Goal: Transaction & Acquisition: Purchase product/service

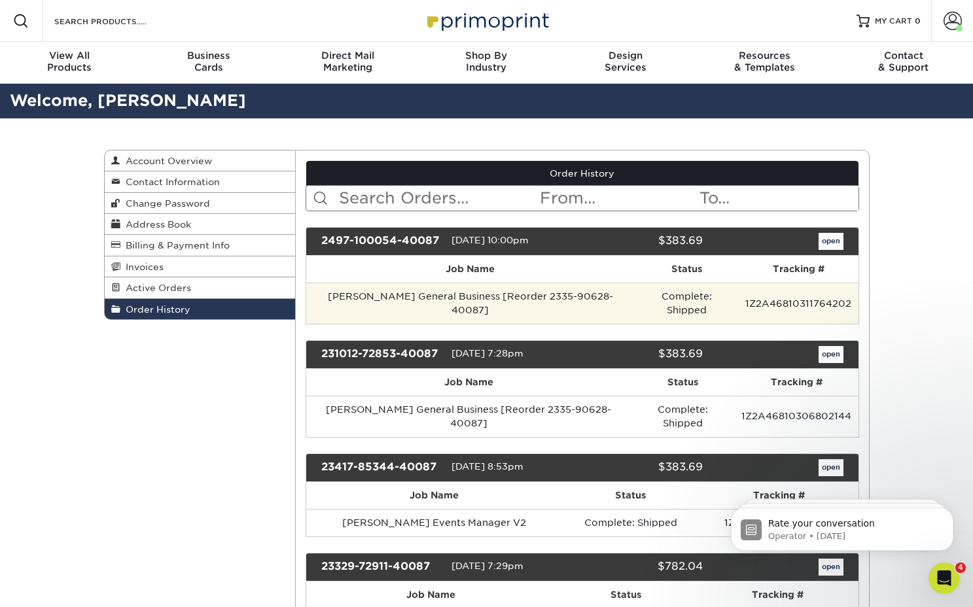
click at [430, 294] on td "[PERSON_NAME] General Business [Reorder 2335-90628-40087]" at bounding box center [470, 303] width 328 height 41
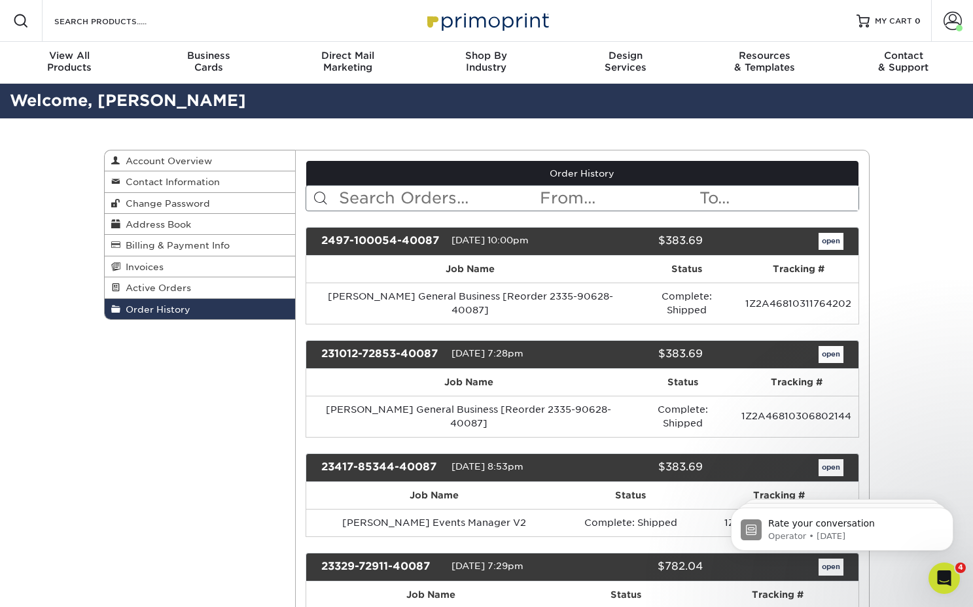
click at [831, 239] on link "open" at bounding box center [830, 241] width 25 height 17
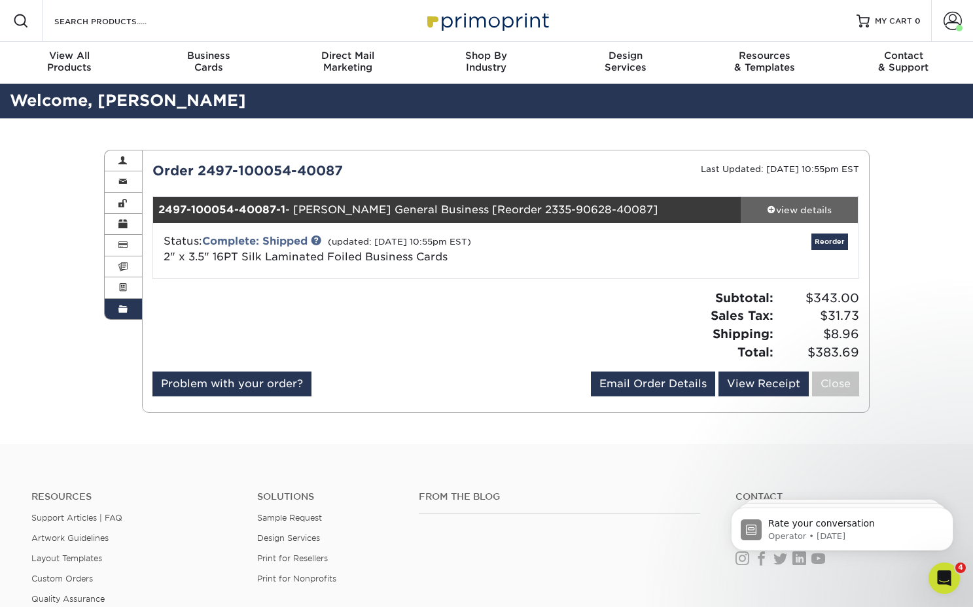
click at [788, 208] on div "view details" at bounding box center [800, 209] width 118 height 13
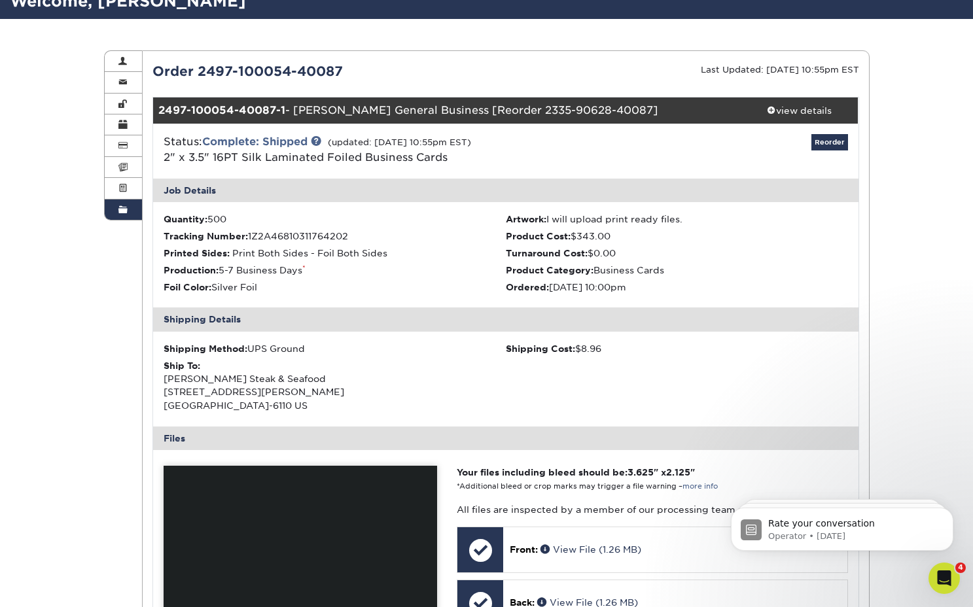
scroll to position [97, 0]
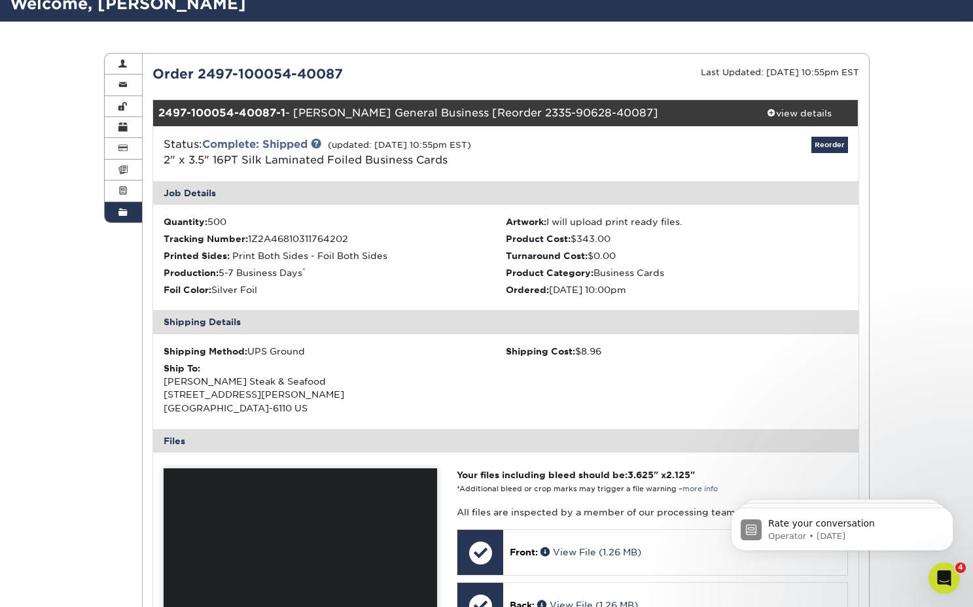
drag, startPoint x: 453, startPoint y: 158, endPoint x: 161, endPoint y: 169, distance: 292.6
click at [160, 159] on div "Status: Complete: Shipped (updated: 09/12/2024 10:55pm EST) 2" x 3.5" 16PT Silk…" at bounding box center [388, 152] width 469 height 31
copy span "2" x 3.5" 16PT Silk Laminated Foiled Business Cards"
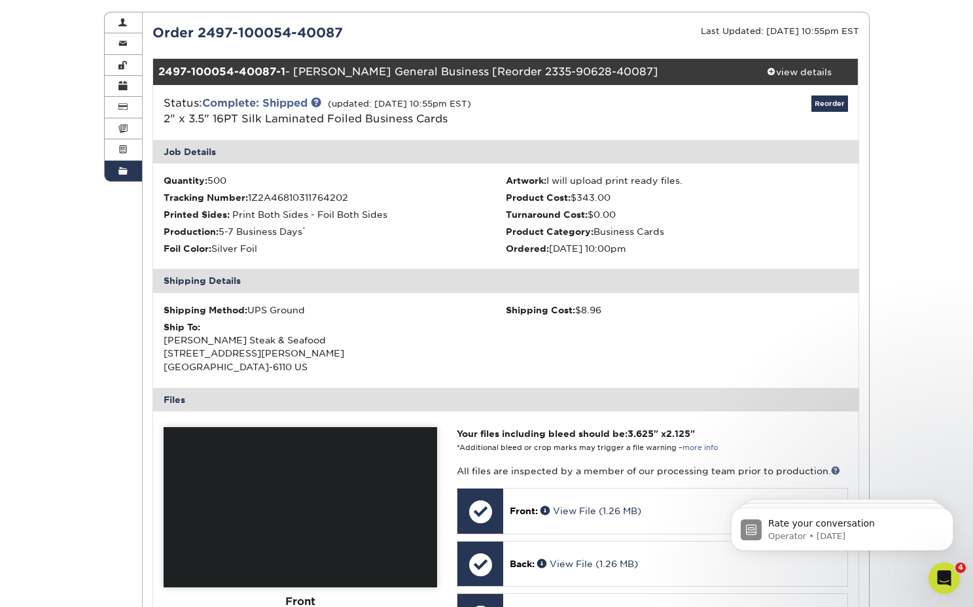
scroll to position [141, 0]
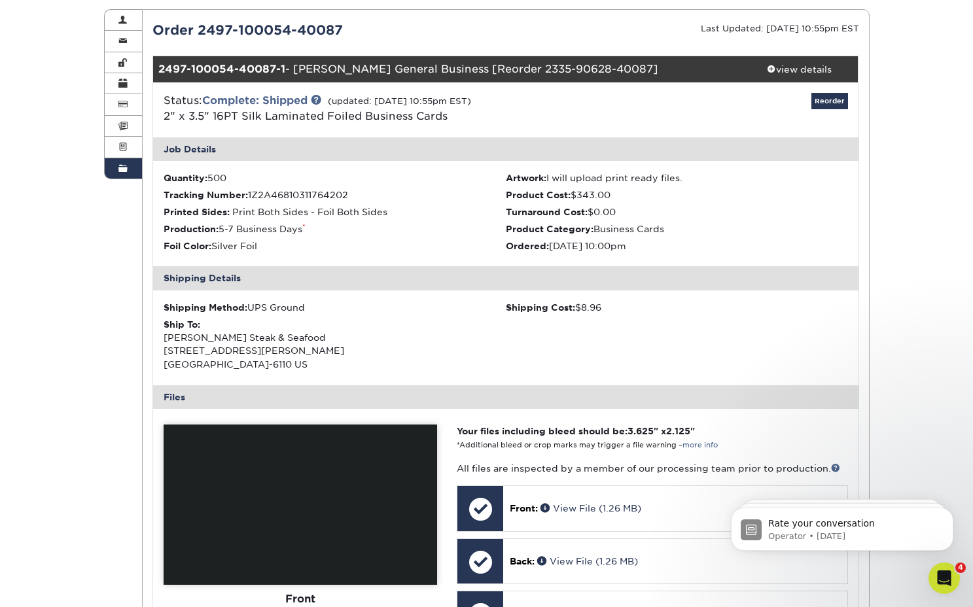
click at [582, 193] on li "Product Cost: $343.00" at bounding box center [677, 194] width 342 height 13
click at [575, 193] on li "Product Cost: $343.00" at bounding box center [677, 194] width 342 height 13
drag, startPoint x: 570, startPoint y: 192, endPoint x: 529, endPoint y: 194, distance: 40.6
click at [610, 192] on li "Product Cost: $343.00" at bounding box center [677, 194] width 342 height 13
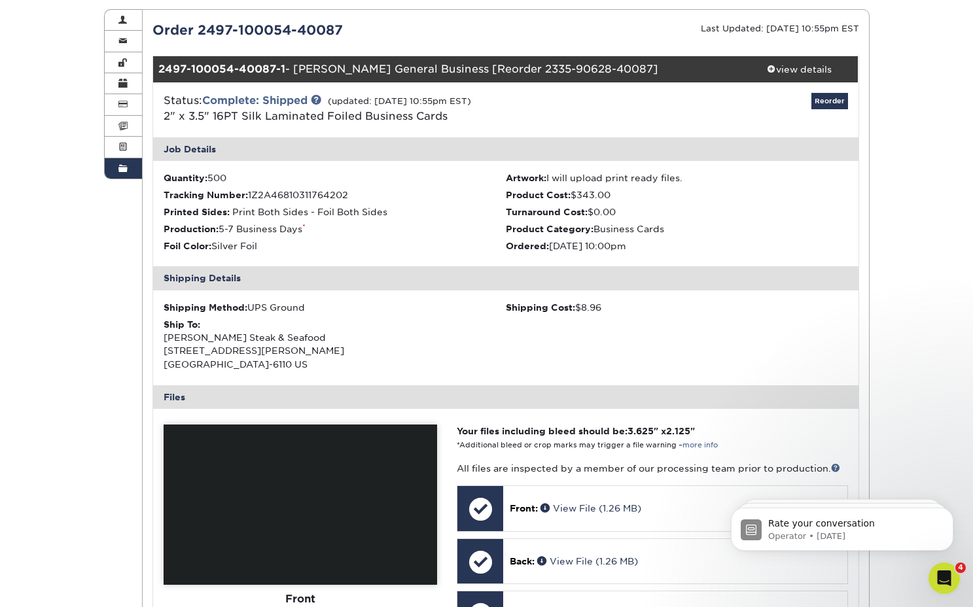
drag, startPoint x: 508, startPoint y: 194, endPoint x: 614, endPoint y: 194, distance: 106.0
click at [614, 194] on li "Product Cost: $343.00" at bounding box center [677, 194] width 342 height 13
copy li "Product Cost: $343.00"
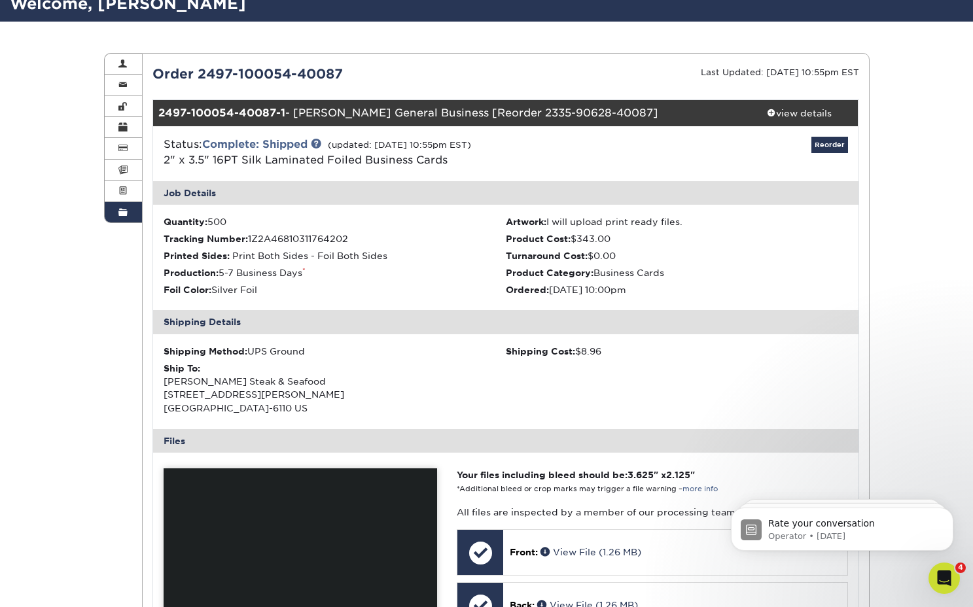
scroll to position [93, 0]
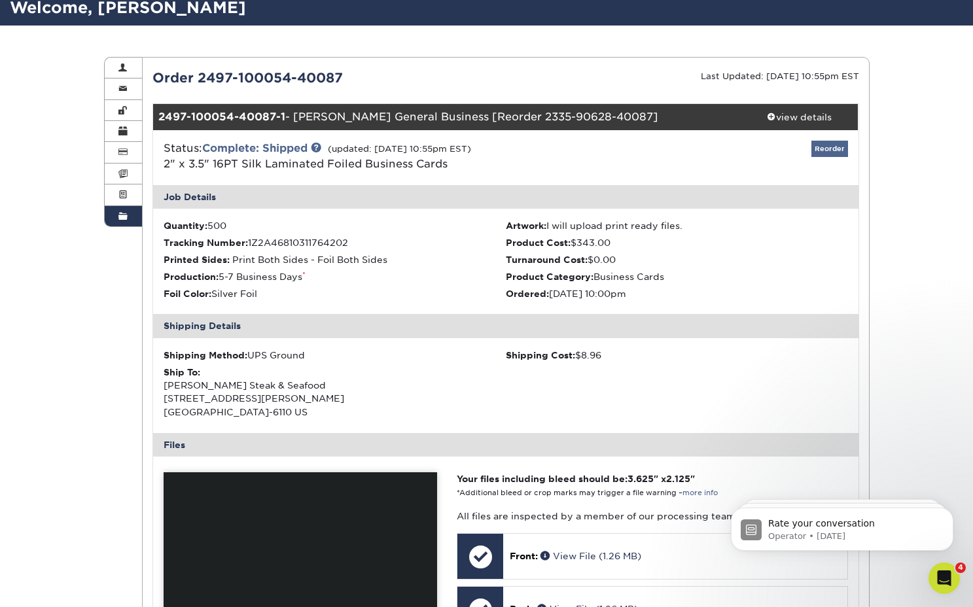
click at [825, 148] on link "Reorder" at bounding box center [829, 149] width 37 height 16
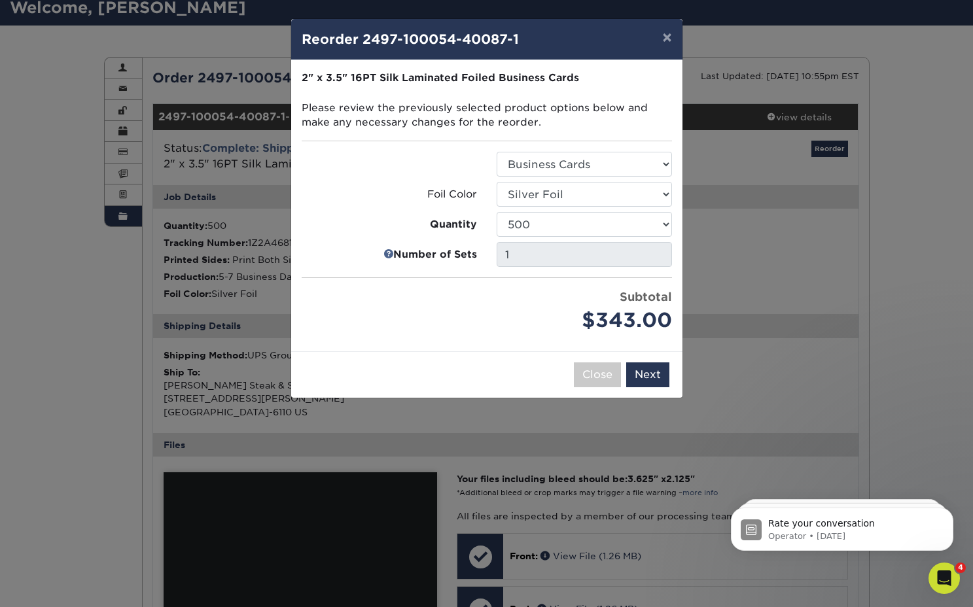
drag, startPoint x: 667, startPoint y: 43, endPoint x: 657, endPoint y: 48, distance: 10.5
click at [667, 43] on button "×" at bounding box center [667, 37] width 30 height 37
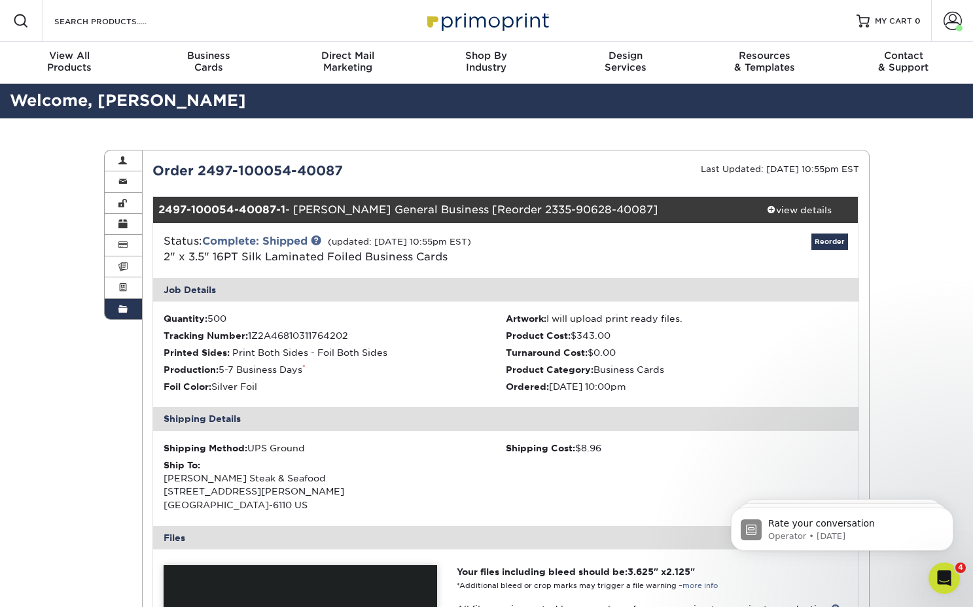
scroll to position [0, 0]
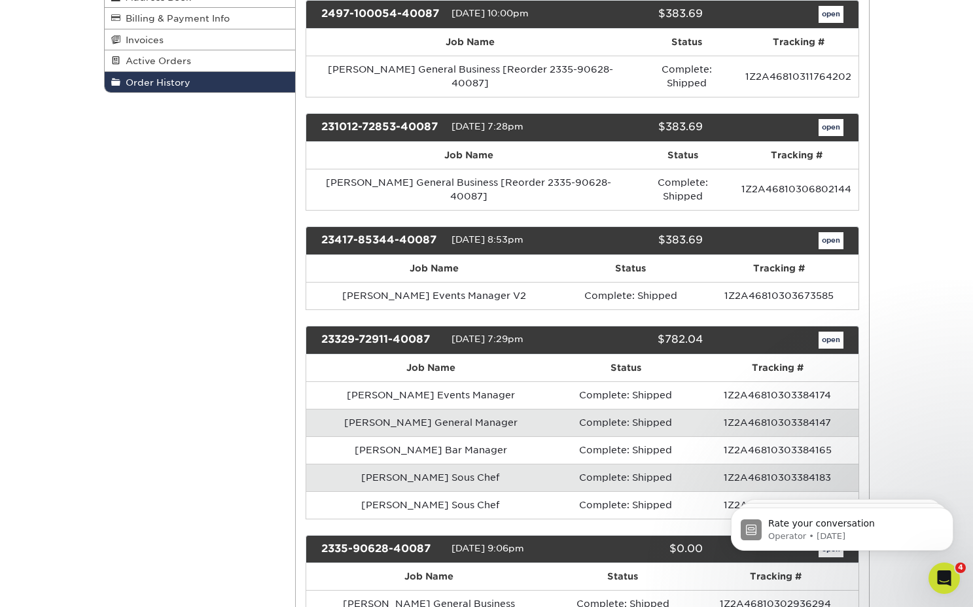
scroll to position [229, 0]
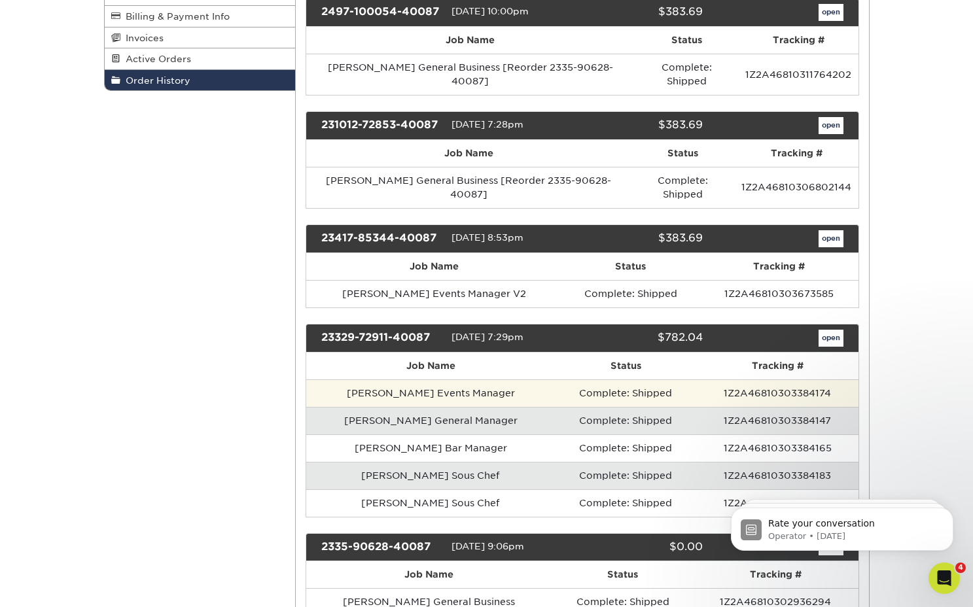
click at [476, 379] on td "[PERSON_NAME] Events Manager" at bounding box center [430, 392] width 249 height 27
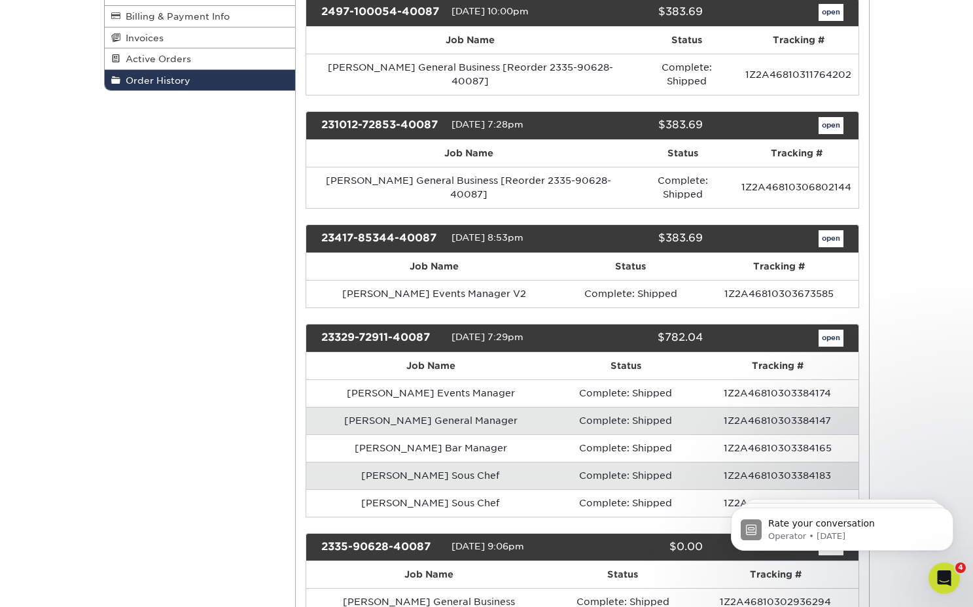
click at [831, 324] on div "23329-72911-40087 [DATE] 7:29pm $782.04 open" at bounding box center [582, 338] width 553 height 29
click at [831, 330] on link "open" at bounding box center [830, 338] width 25 height 17
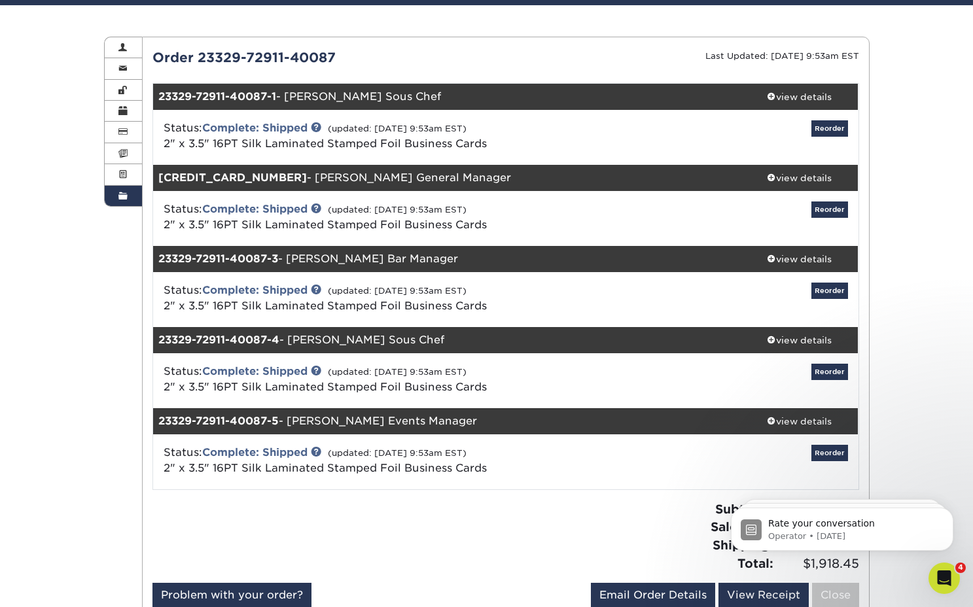
scroll to position [124, 0]
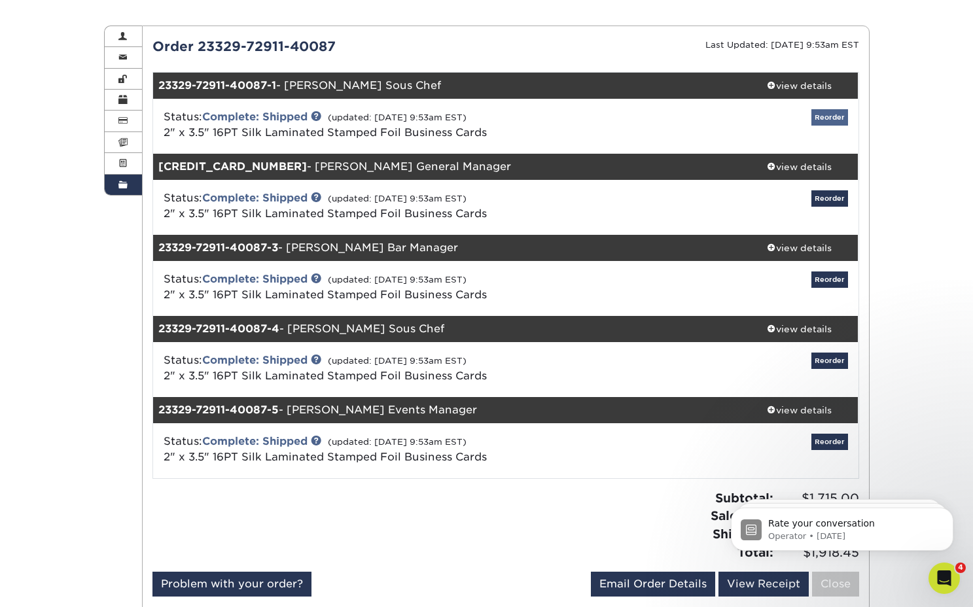
click at [828, 118] on link "Reorder" at bounding box center [829, 117] width 37 height 16
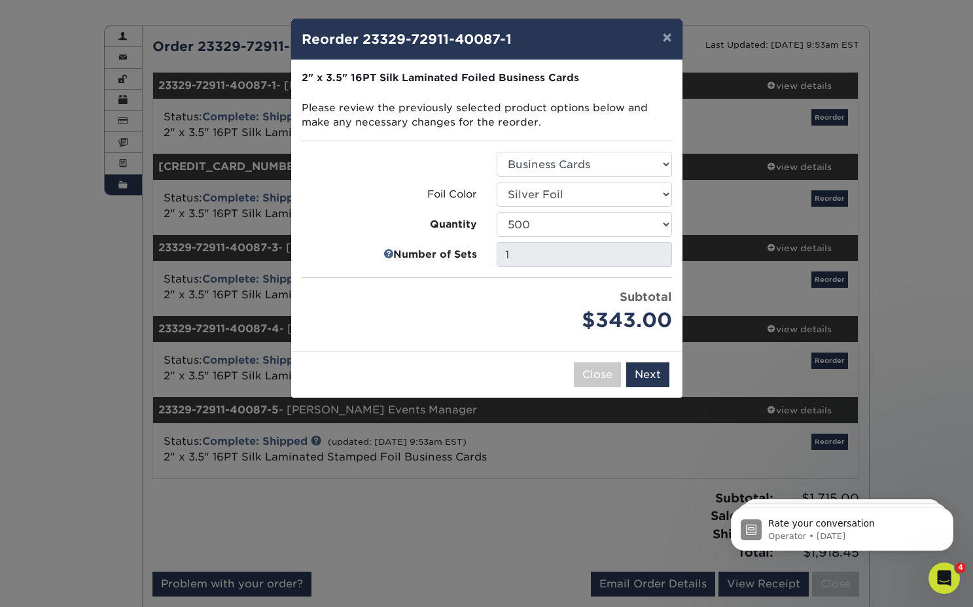
click at [654, 371] on button "Next" at bounding box center [647, 374] width 43 height 25
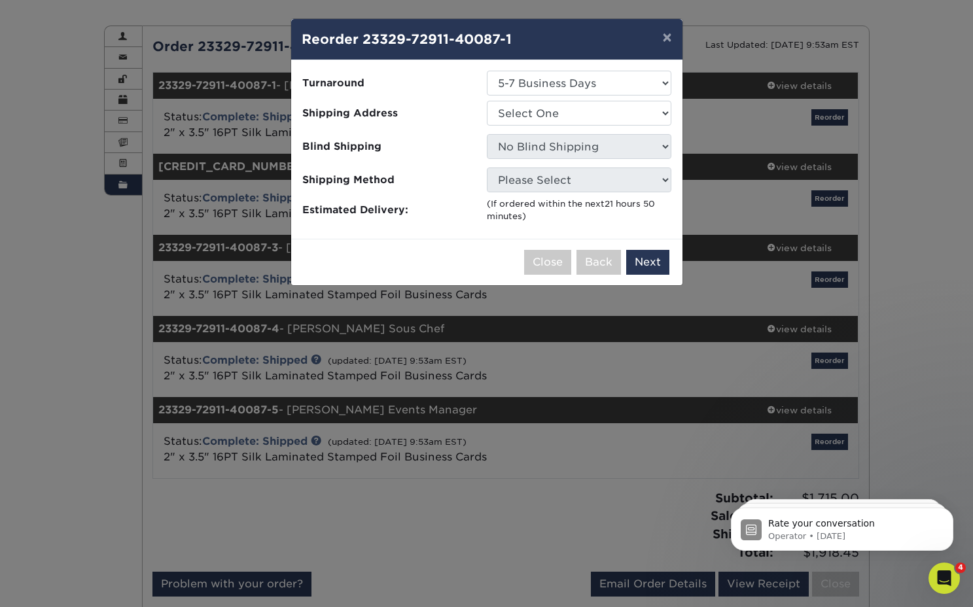
click at [556, 258] on button "Close" at bounding box center [547, 262] width 47 height 25
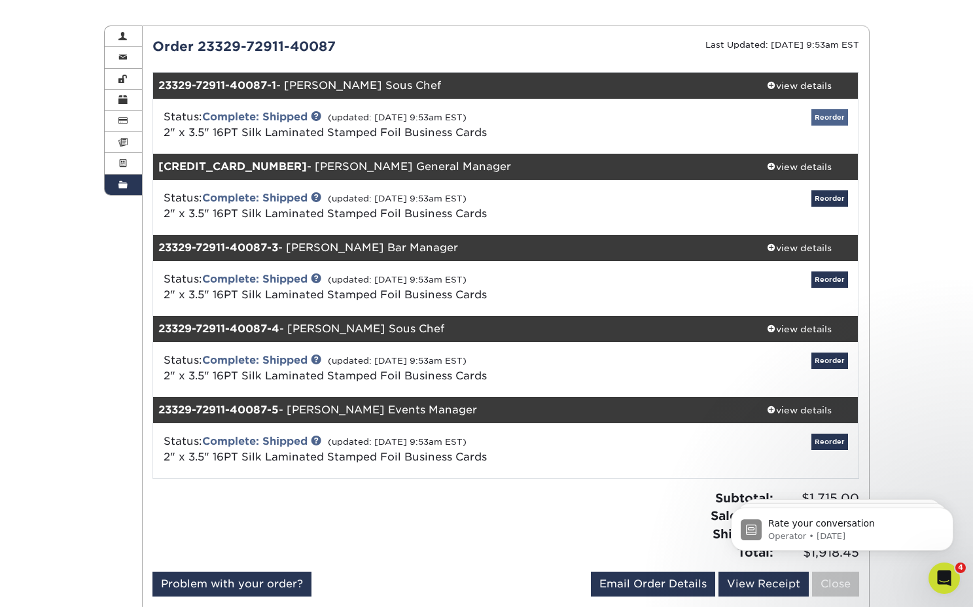
click at [827, 116] on link "Reorder" at bounding box center [829, 117] width 37 height 16
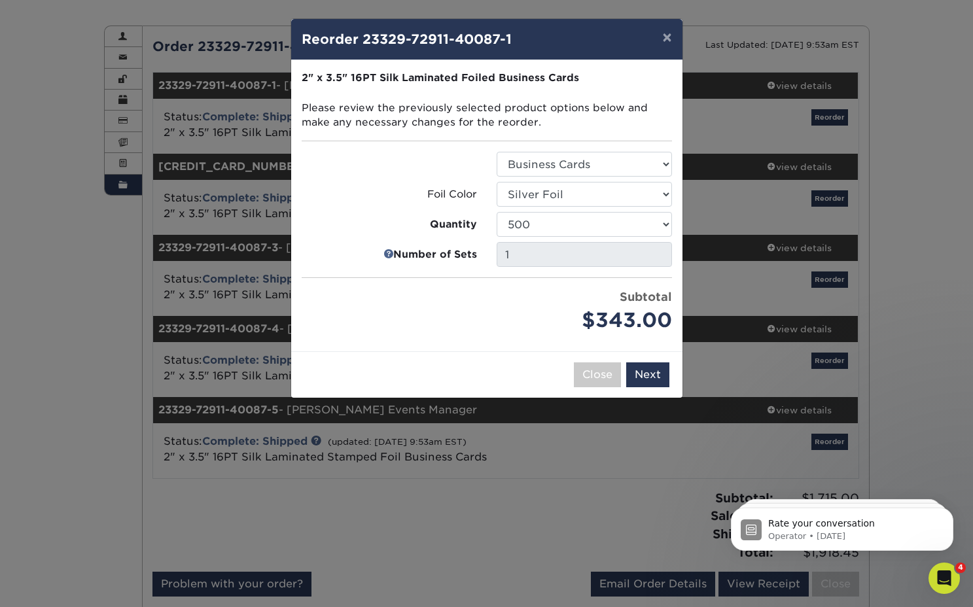
click at [649, 374] on button "Next" at bounding box center [647, 374] width 43 height 25
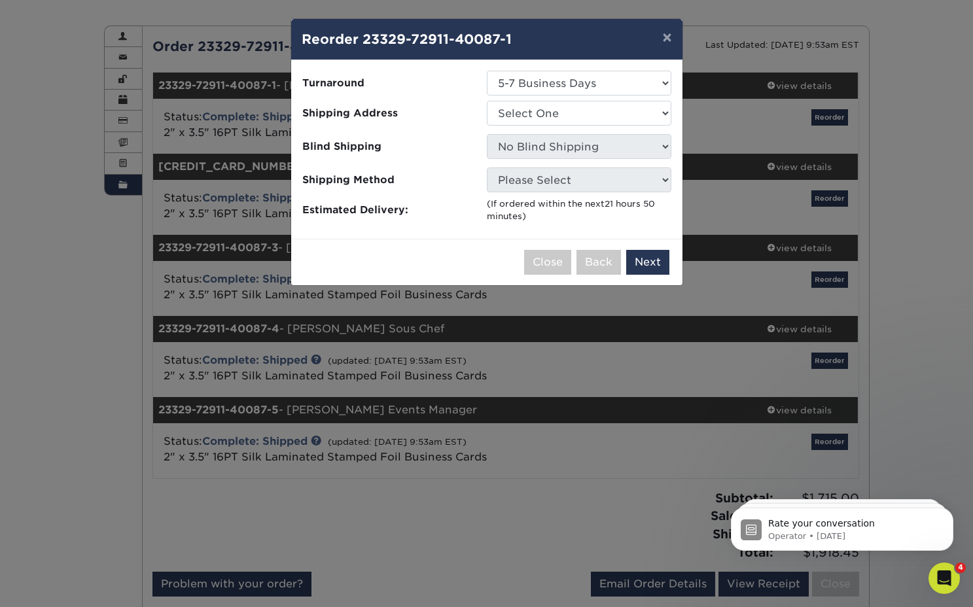
drag, startPoint x: 665, startPoint y: 38, endPoint x: 617, endPoint y: 86, distance: 68.0
click at [665, 38] on button "×" at bounding box center [667, 37] width 30 height 37
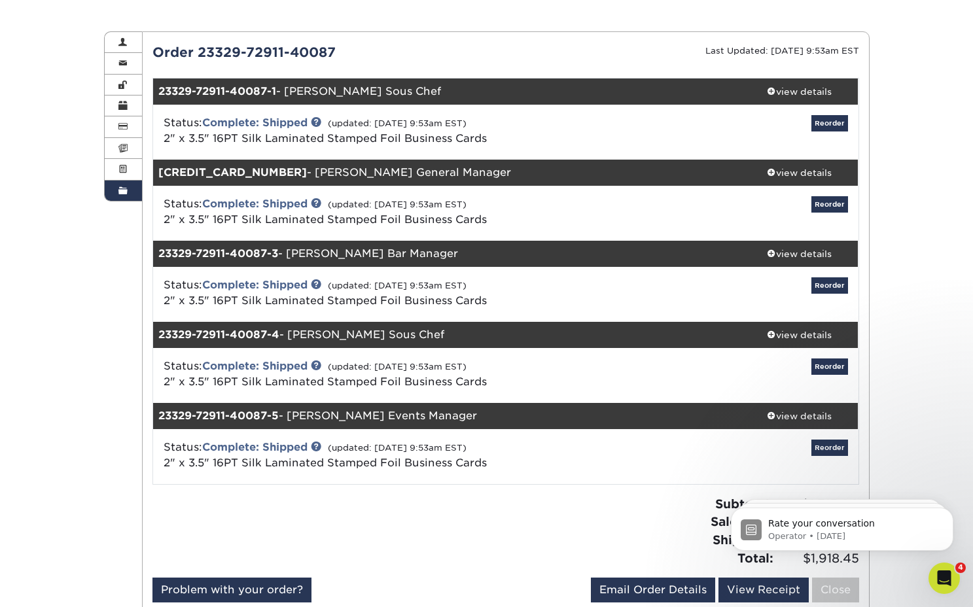
scroll to position [117, 0]
